Goal: Information Seeking & Learning: Learn about a topic

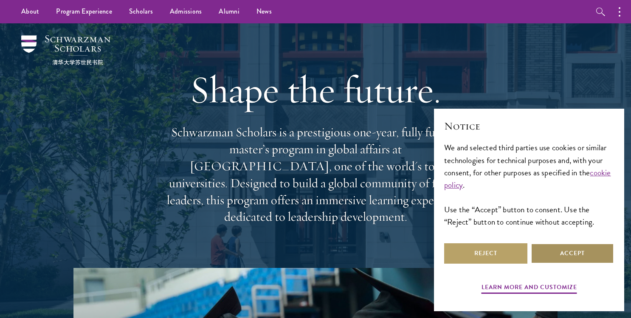
click at [568, 259] on button "Accept" at bounding box center [572, 253] width 83 height 20
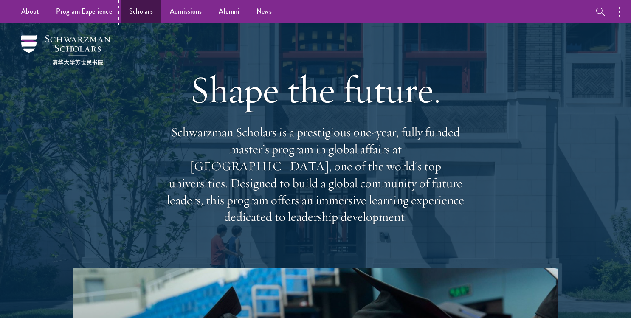
click at [149, 19] on link "Scholars" at bounding box center [141, 11] width 41 height 23
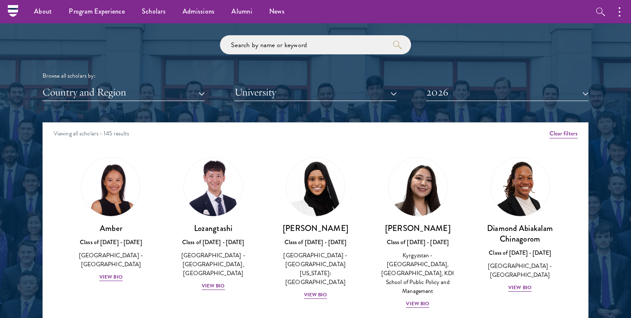
scroll to position [995, 0]
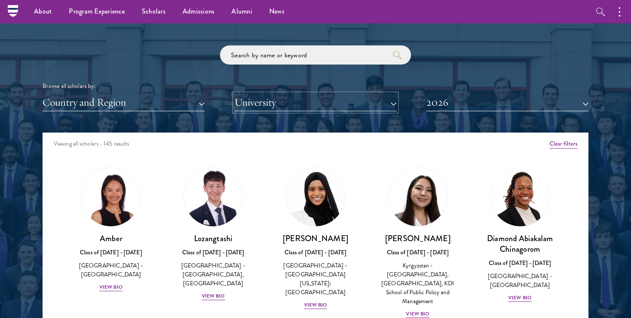
click at [265, 101] on button "University" at bounding box center [315, 102] width 162 height 17
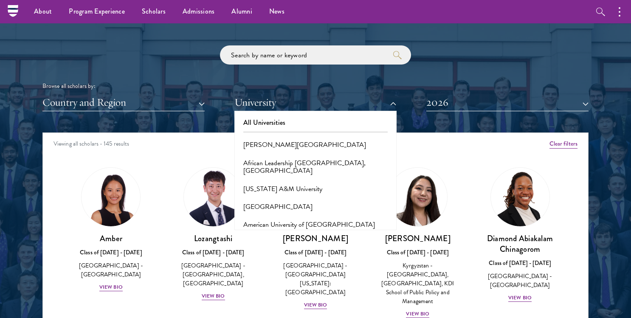
click at [169, 89] on div "Browse all scholars by:" at bounding box center [315, 86] width 546 height 9
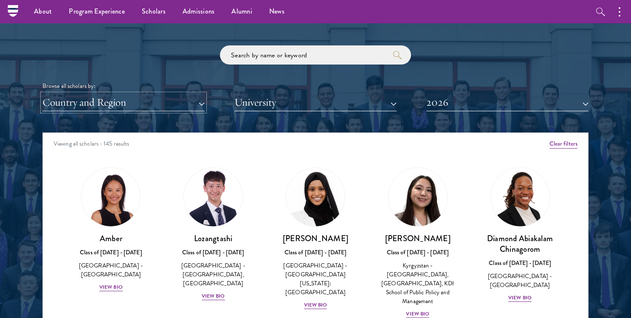
click at [168, 95] on button "Country and Region" at bounding box center [123, 102] width 162 height 17
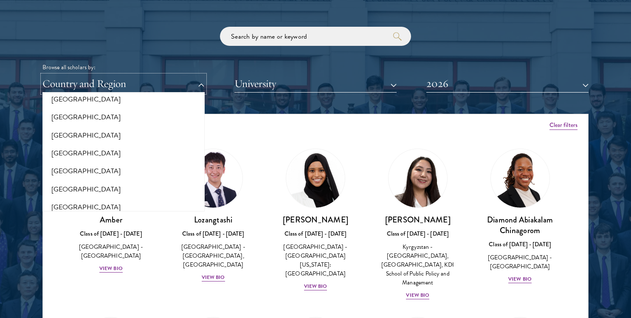
scroll to position [1021, 0]
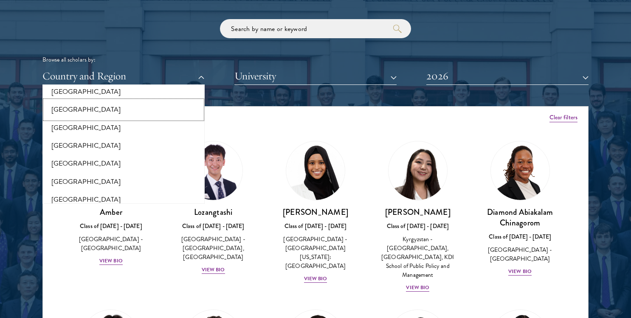
click at [139, 101] on button "[GEOGRAPHIC_DATA]" at bounding box center [123, 110] width 157 height 18
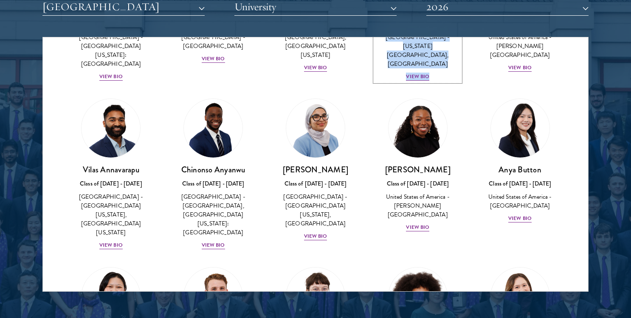
scroll to position [137, 0]
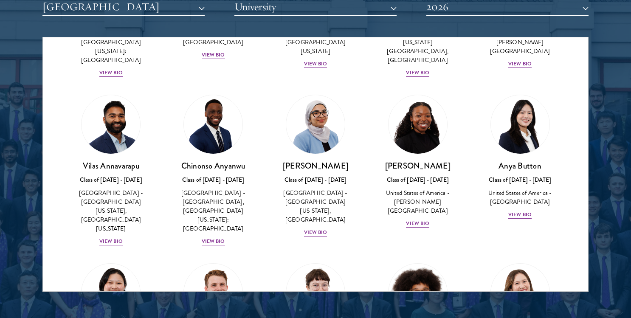
click at [371, 213] on div "Cowiya Arouna Class of 2025 - 2026 United States of America - Smith College Vie…" at bounding box center [417, 161] width 102 height 151
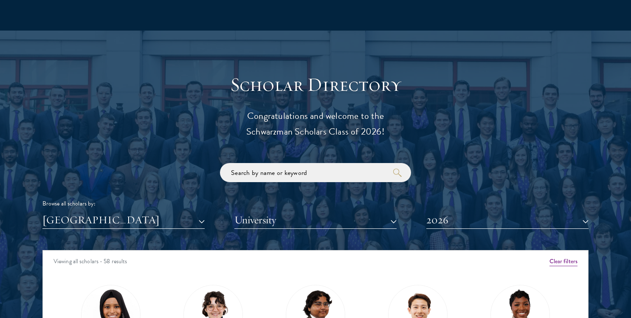
scroll to position [1004, 0]
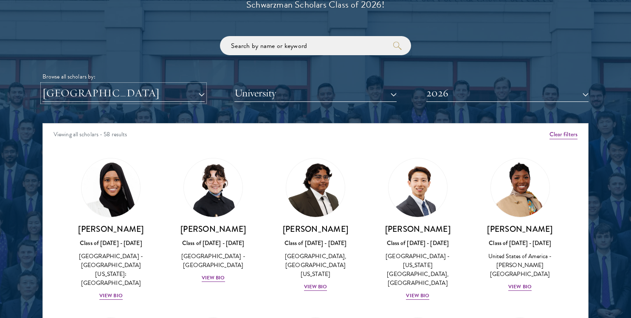
click at [183, 91] on button "[GEOGRAPHIC_DATA]" at bounding box center [123, 92] width 162 height 17
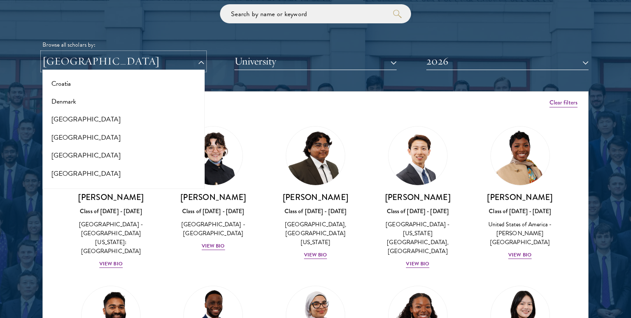
scroll to position [349, 0]
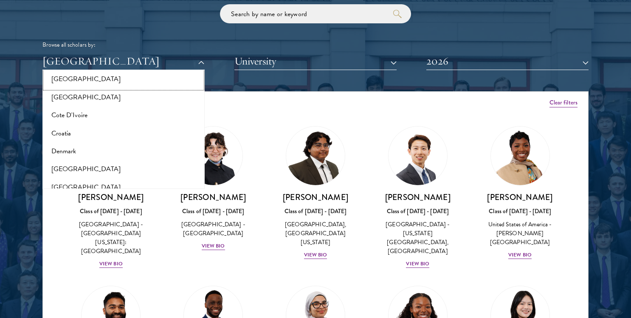
click at [148, 80] on button "[GEOGRAPHIC_DATA]" at bounding box center [123, 79] width 157 height 18
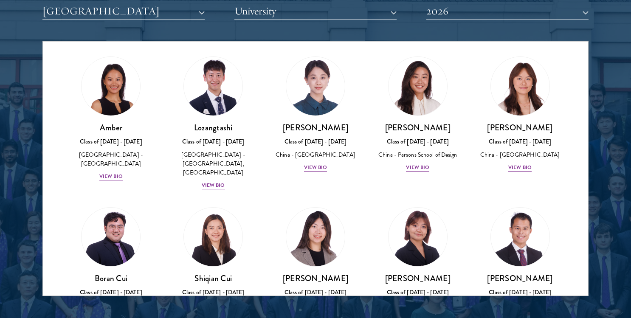
scroll to position [1089, 0]
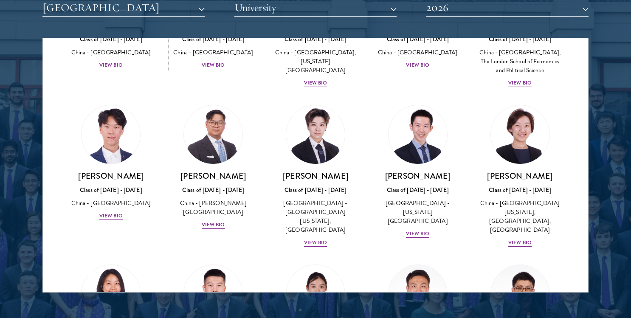
scroll to position [270, 0]
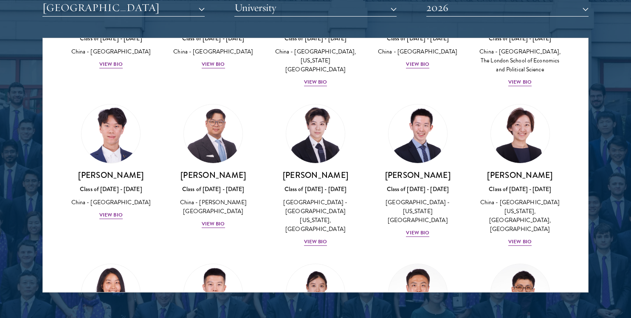
click at [264, 232] on div "Tianxin Li Class of 2025 - 2026 China - University of California, San Diego, Co…" at bounding box center [315, 176] width 102 height 160
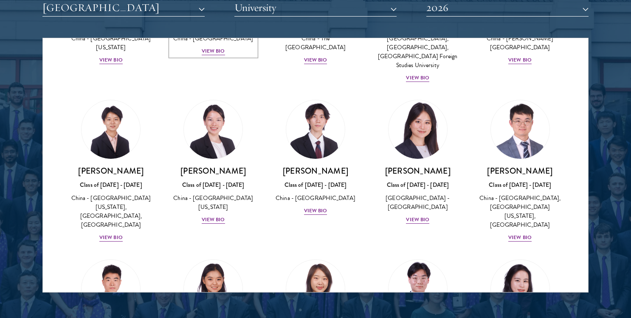
scroll to position [597, 0]
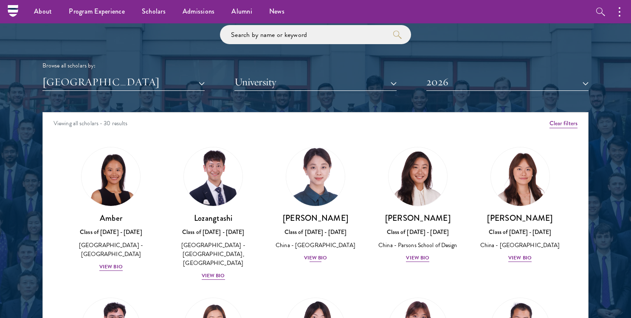
scroll to position [1002, 0]
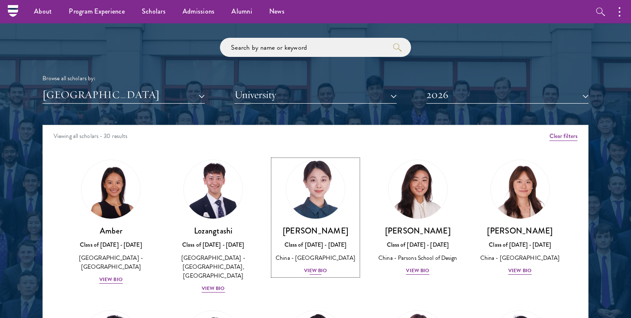
click at [338, 167] on img at bounding box center [315, 189] width 65 height 65
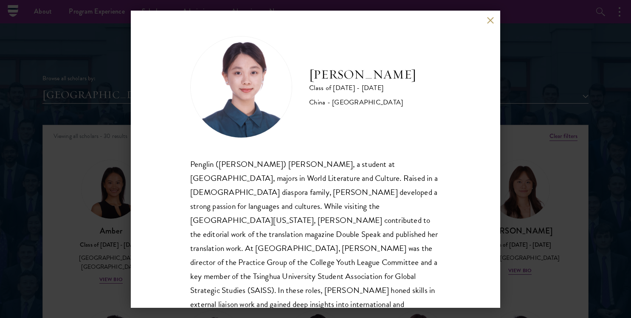
scroll to position [15, 0]
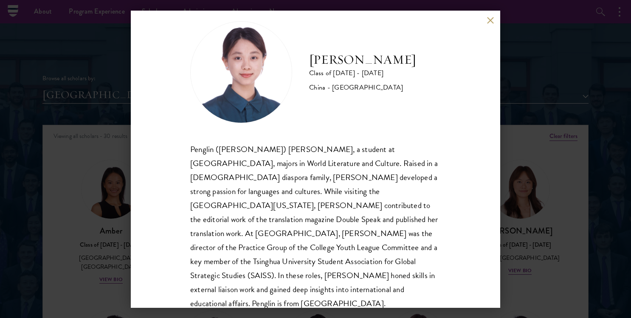
click at [542, 125] on div "Claire Chen Class of 2025 - 2026 China - Tsinghua University Penglin (Claire) C…" at bounding box center [315, 159] width 631 height 318
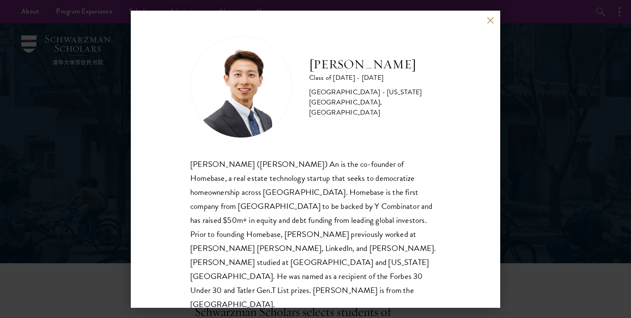
click at [338, 73] on h2 "[PERSON_NAME]" at bounding box center [375, 64] width 132 height 17
copy div "[PERSON_NAME]"
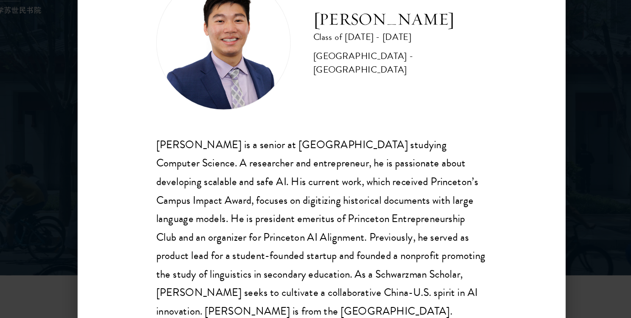
click at [296, 225] on div "James Zhang is a senior at Princeton University studying Computer Science. A re…" at bounding box center [315, 227] width 250 height 140
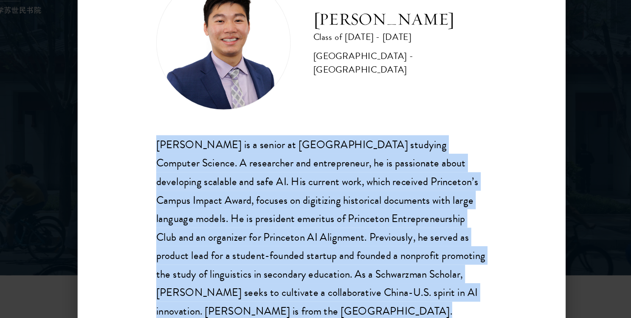
click at [309, 223] on div "James Zhang is a senior at Princeton University studying Computer Science. A re…" at bounding box center [315, 227] width 250 height 140
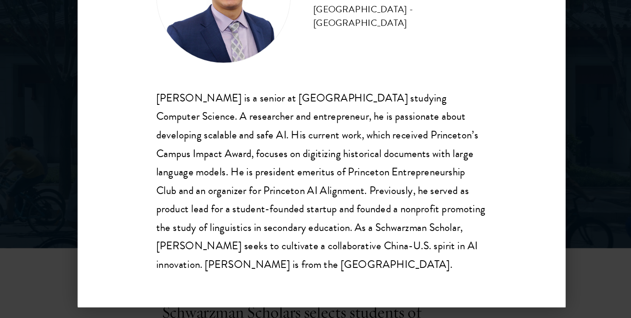
scroll to position [3, 0]
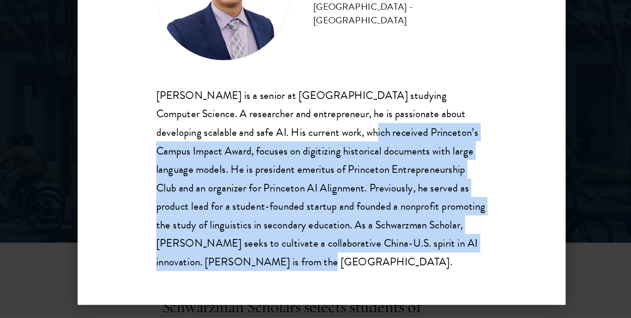
drag, startPoint x: 281, startPoint y: 177, endPoint x: 318, endPoint y: 272, distance: 101.8
click at [318, 272] on div "James Zhang is a senior at Princeton University studying Computer Science. A re…" at bounding box center [315, 212] width 250 height 140
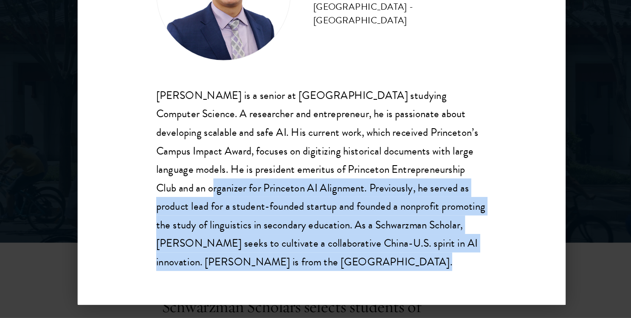
drag, startPoint x: 318, startPoint y: 272, endPoint x: 409, endPoint y: 200, distance: 116.1
click at [410, 200] on div "James Zhang is a senior at Princeton University studying Computer Science. A re…" at bounding box center [315, 212] width 250 height 140
click at [409, 200] on div "James Zhang is a senior at Princeton University studying Computer Science. A re…" at bounding box center [315, 212] width 250 height 140
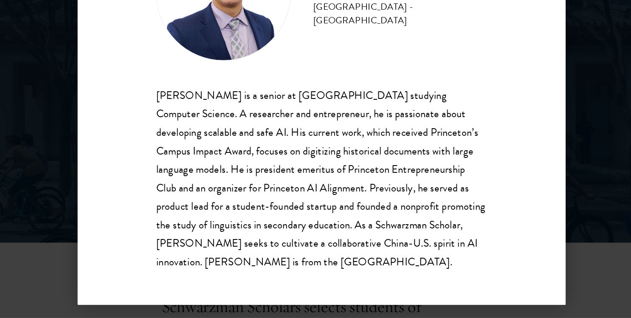
click at [405, 209] on div "James Zhang is a senior at Princeton University studying Computer Science. A re…" at bounding box center [315, 212] width 250 height 140
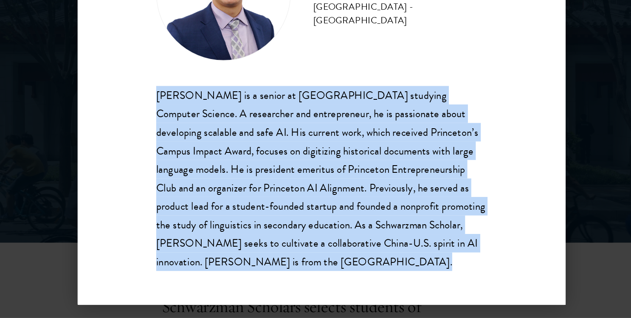
click at [413, 207] on div "James Zhang is a senior at Princeton University studying Computer Science. A re…" at bounding box center [315, 212] width 250 height 140
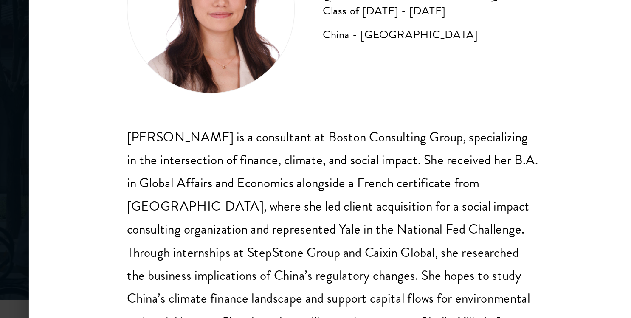
scroll to position [15, 0]
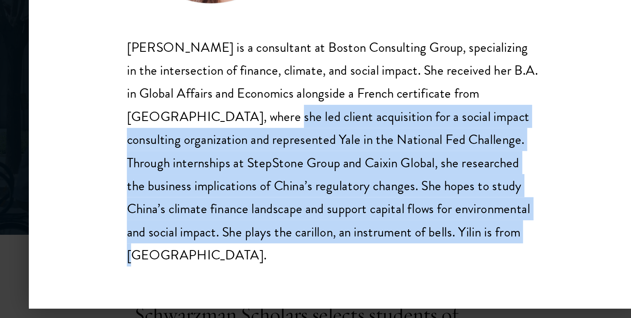
drag, startPoint x: 264, startPoint y: 191, endPoint x: 287, endPoint y: 273, distance: 84.8
click at [287, 273] on div "Yilin Chen is a consultant at Boston Consulting Group, specializing in the inte…" at bounding box center [315, 212] width 250 height 140
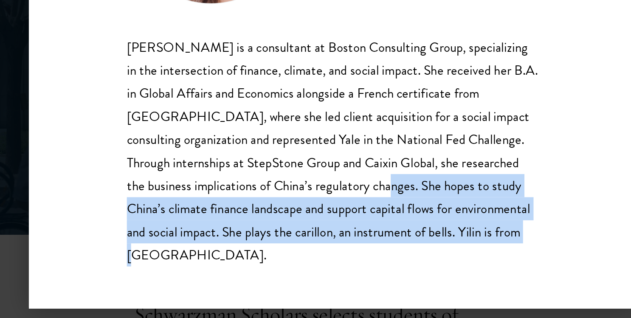
drag, startPoint x: 288, startPoint y: 273, endPoint x: 356, endPoint y: 235, distance: 77.7
click at [356, 235] on div "Yilin Chen is a consultant at Boston Consulting Group, specializing in the inte…" at bounding box center [315, 212] width 250 height 140
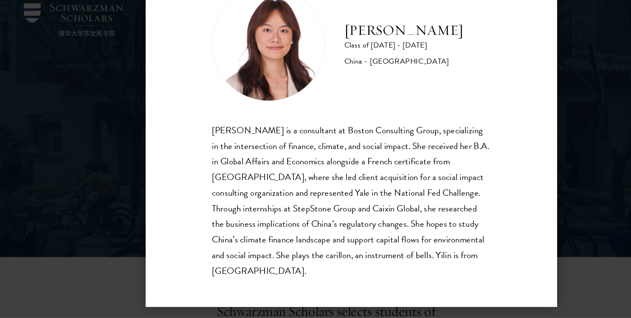
scroll to position [0, 0]
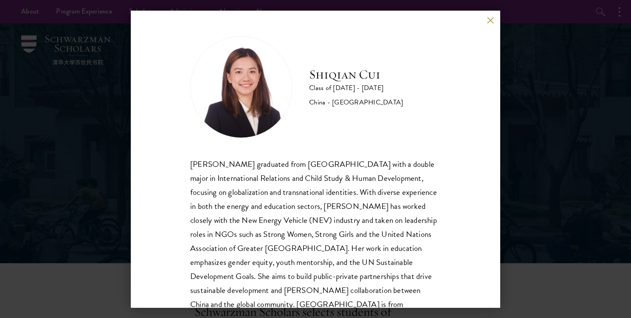
click at [329, 78] on h2 "Shiqian Cui" at bounding box center [356, 74] width 94 height 17
copy div "Shiqian Cui"
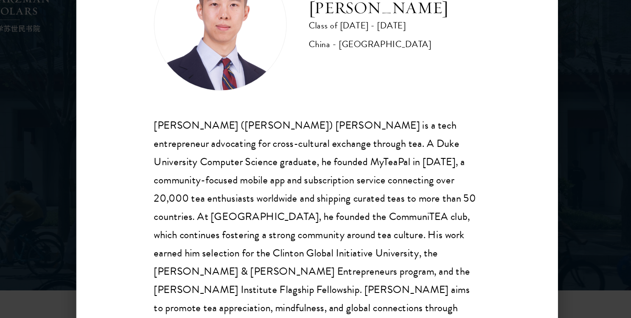
scroll to position [29, 0]
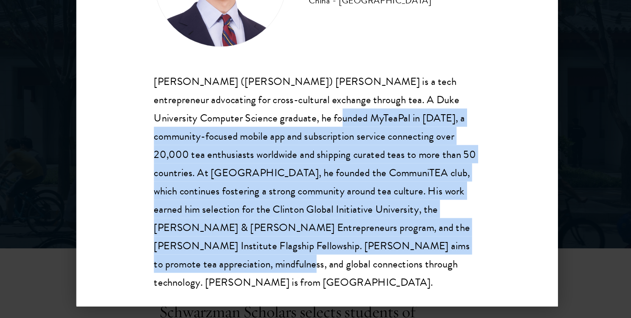
drag, startPoint x: 288, startPoint y: 164, endPoint x: 316, endPoint y: 270, distance: 109.7
click at [315, 270] on div "Jie (Vincent) Liu is a tech entrepreneur advocating for cross-cultural exchange…" at bounding box center [315, 212] width 250 height 169
click at [316, 271] on div "Jie (Vincent) Liu is a tech entrepreneur advocating for cross-cultural exchange…" at bounding box center [315, 212] width 250 height 169
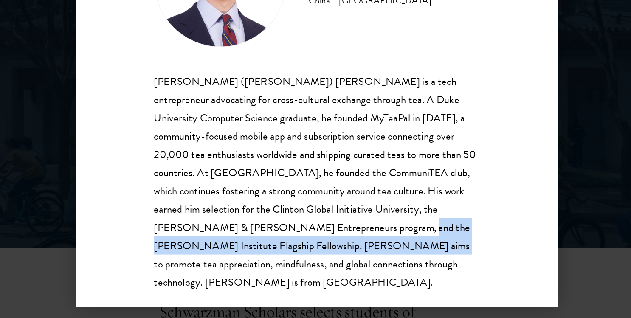
drag, startPoint x: 319, startPoint y: 267, endPoint x: 320, endPoint y: 240, distance: 26.7
click at [320, 240] on div "Jie (Vincent) Liu is a tech entrepreneur advocating for cross-cultural exchange…" at bounding box center [315, 212] width 250 height 169
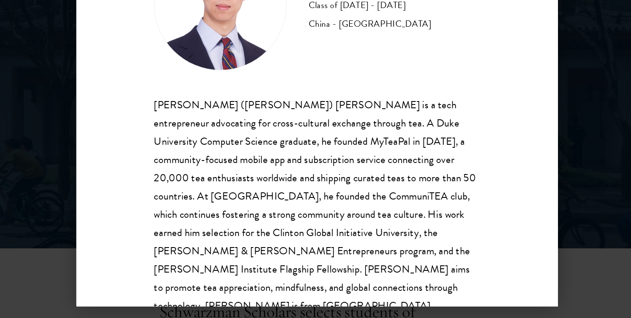
scroll to position [0, 0]
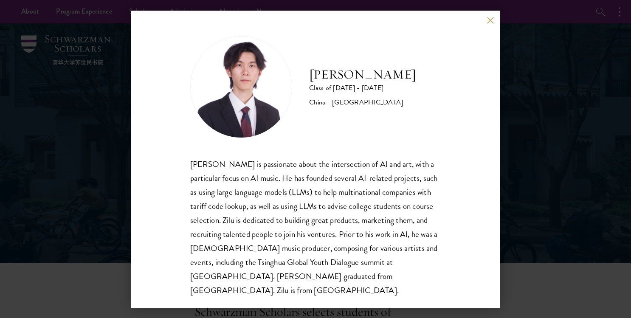
click at [333, 195] on div "[PERSON_NAME] is passionate about the intersection of AI and art, with a partic…" at bounding box center [315, 227] width 250 height 140
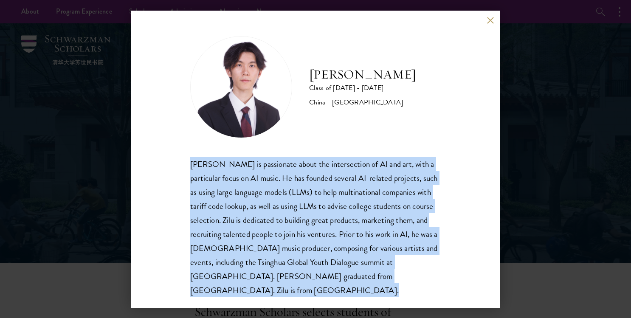
click at [342, 200] on div "[PERSON_NAME] is passionate about the intersection of AI and art, with a partic…" at bounding box center [315, 227] width 250 height 140
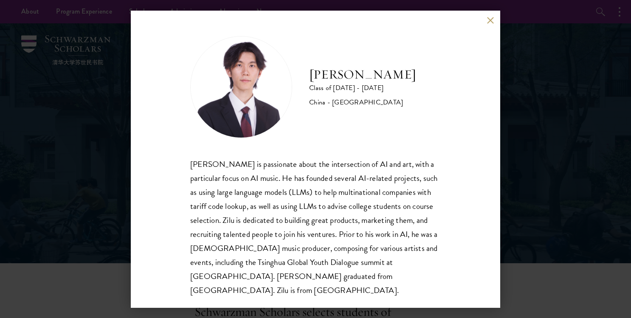
click at [342, 200] on div "[PERSON_NAME] is passionate about the intersection of AI and art, with a partic…" at bounding box center [315, 227] width 250 height 140
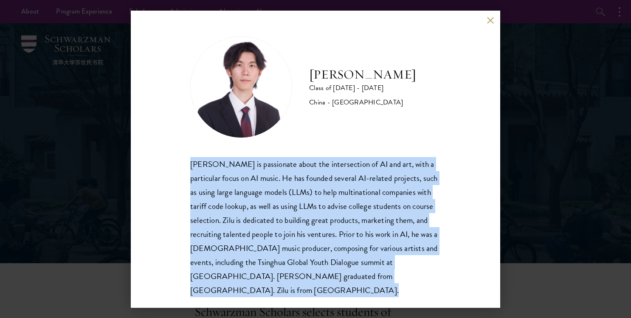
click at [352, 203] on div "[PERSON_NAME] is passionate about the intersection of AI and art, with a partic…" at bounding box center [315, 227] width 250 height 140
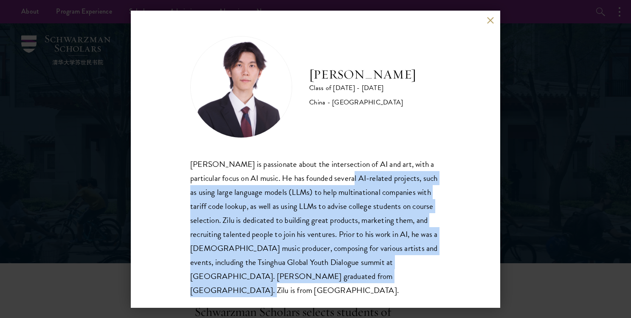
drag, startPoint x: 335, startPoint y: 176, endPoint x: 394, endPoint y: 276, distance: 116.3
click at [394, 276] on div "[PERSON_NAME] is passionate about the intersection of AI and art, with a partic…" at bounding box center [315, 227] width 250 height 140
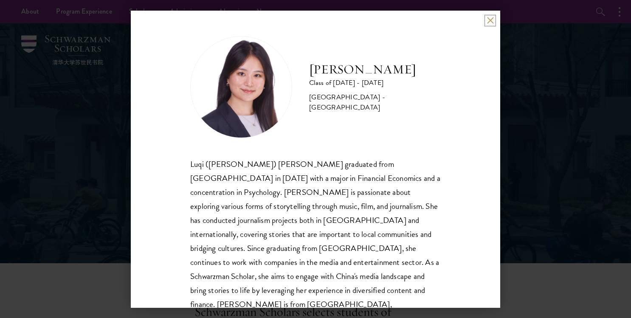
scroll to position [15, 0]
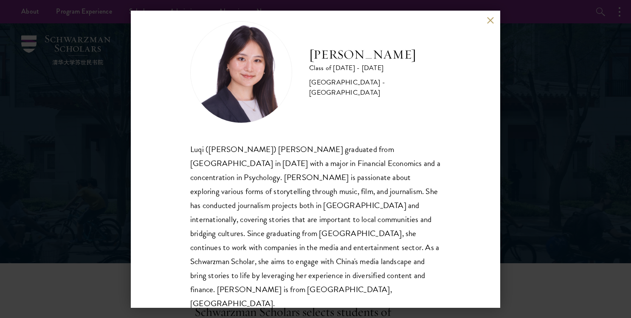
click at [407, 168] on div "Luqi ([PERSON_NAME]) [PERSON_NAME] graduated from [GEOGRAPHIC_DATA] in [DATE] w…" at bounding box center [315, 226] width 250 height 169
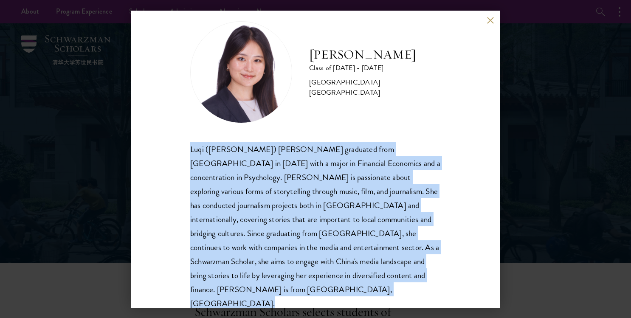
click at [414, 191] on div "Luqi ([PERSON_NAME]) [PERSON_NAME] graduated from [GEOGRAPHIC_DATA] in [DATE] w…" at bounding box center [315, 226] width 250 height 169
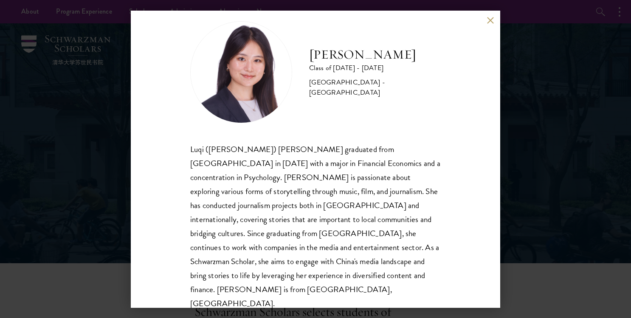
drag, startPoint x: 413, startPoint y: 277, endPoint x: 436, endPoint y: 276, distance: 22.5
click at [436, 276] on div "Luqi ([PERSON_NAME]) [PERSON_NAME] graduated from [GEOGRAPHIC_DATA] in [DATE] w…" at bounding box center [315, 226] width 250 height 169
